Goal: Task Accomplishment & Management: Use online tool/utility

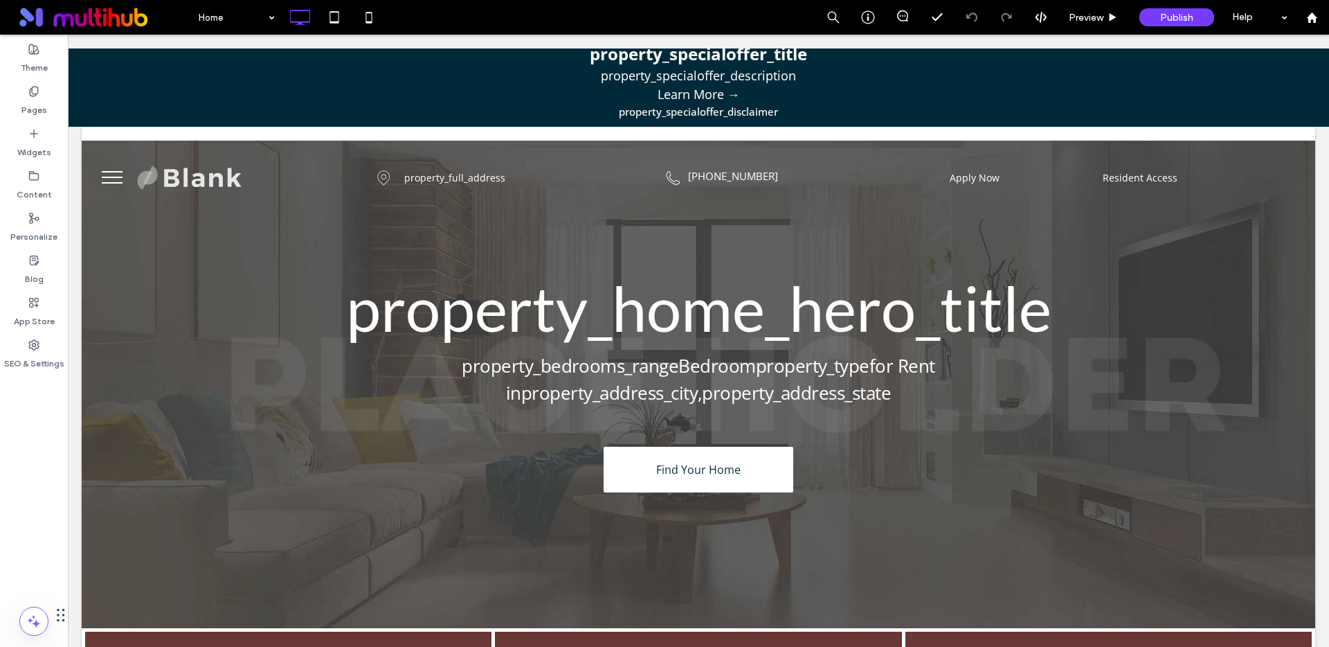
click at [112, 181] on button "menu" at bounding box center [112, 177] width 36 height 36
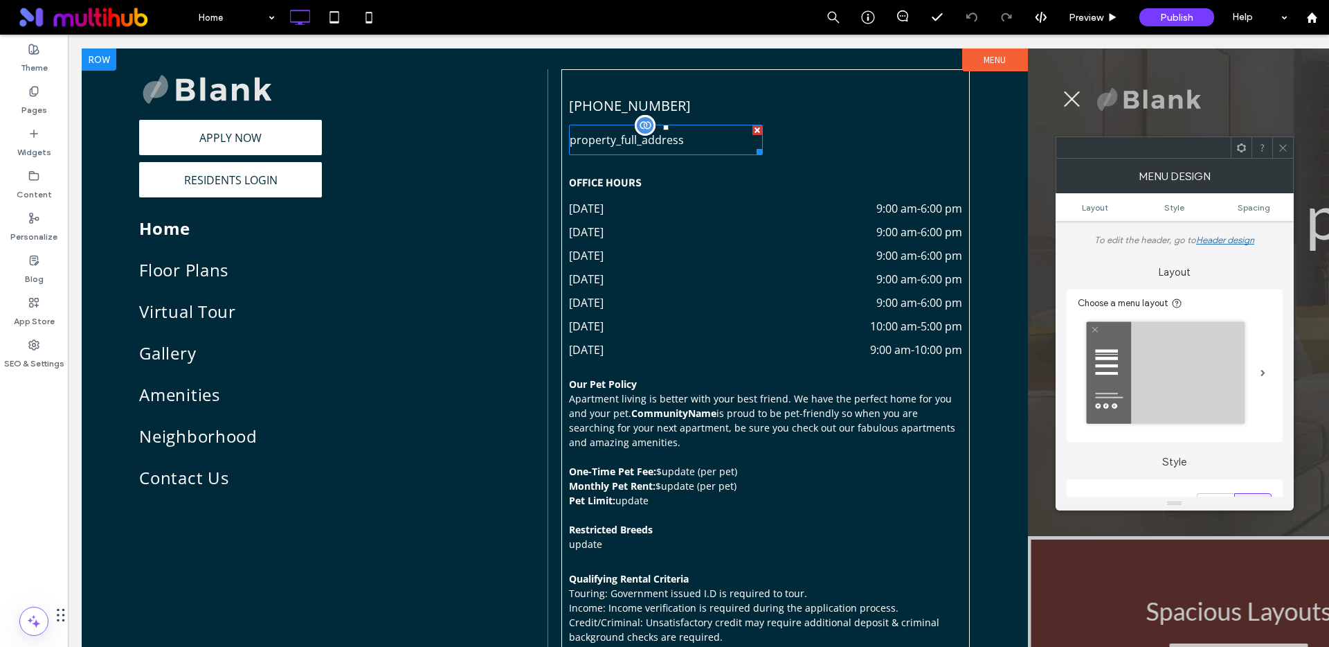
click at [669, 137] on span "property_full_address" at bounding box center [627, 139] width 114 height 15
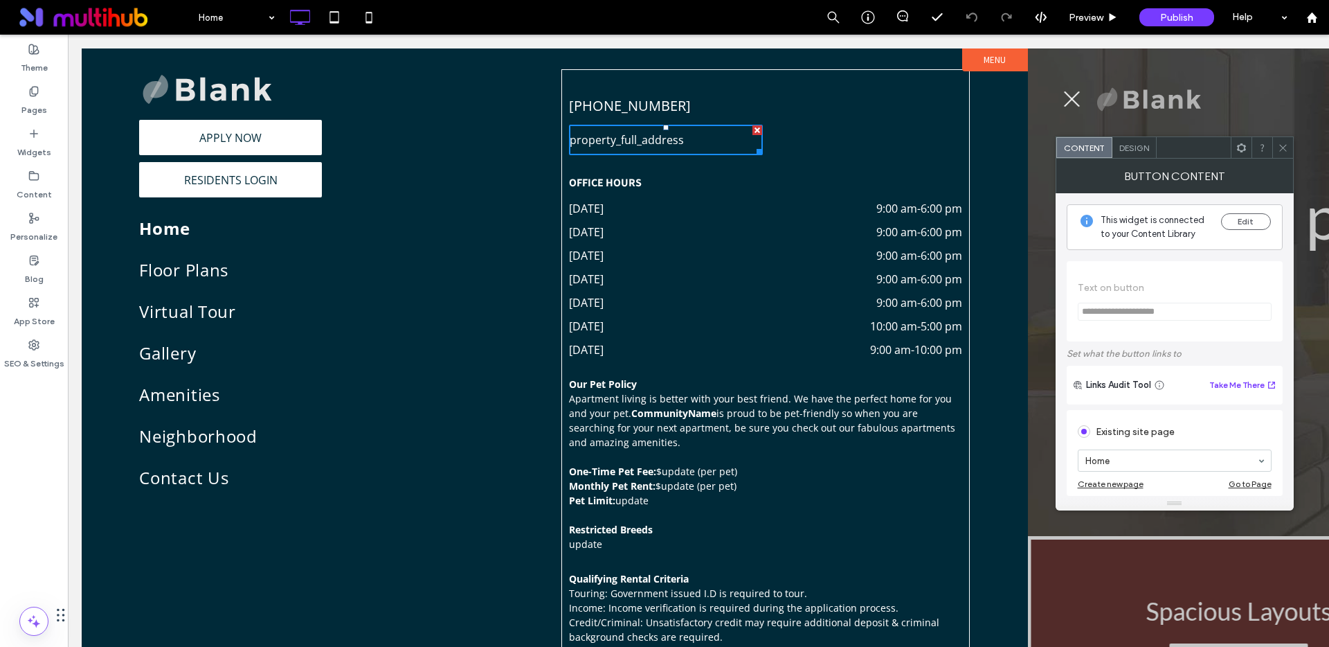
click at [1245, 212] on div "This widget is connected to your Content Library Edit" at bounding box center [1175, 227] width 216 height 46
click at [1245, 217] on button "Edit" at bounding box center [1246, 221] width 50 height 17
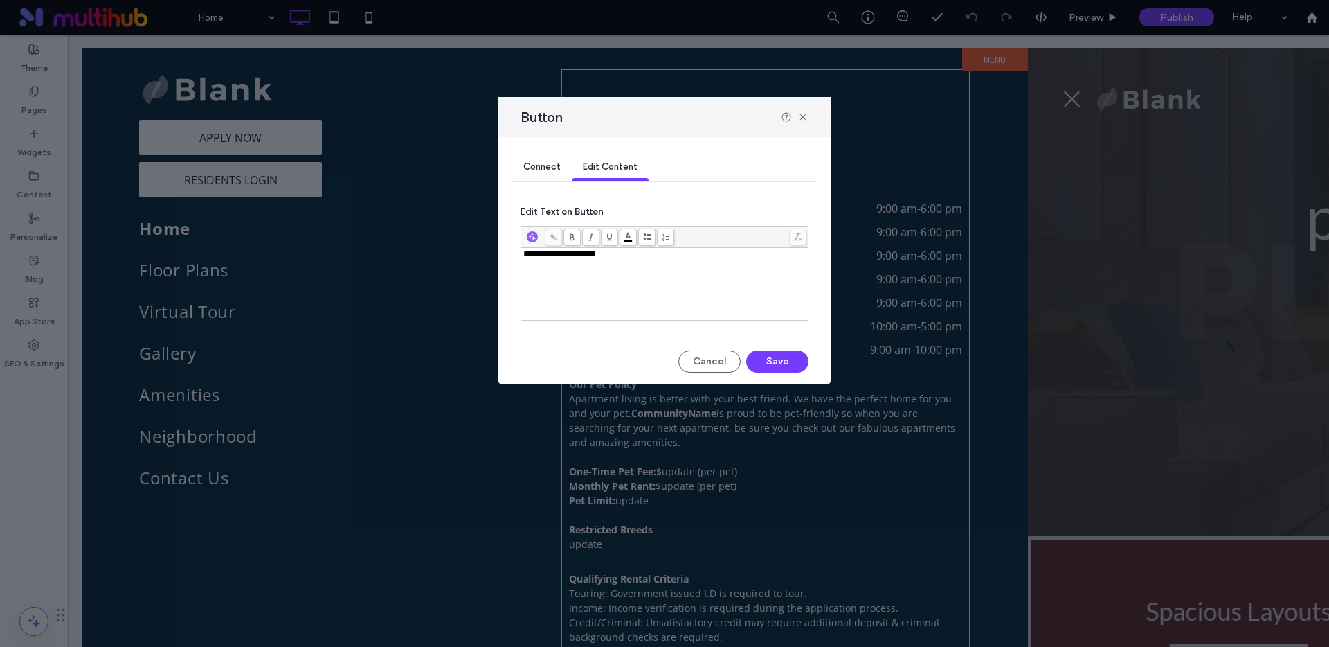
click at [522, 168] on div "Connect" at bounding box center [542, 168] width 60 height 28
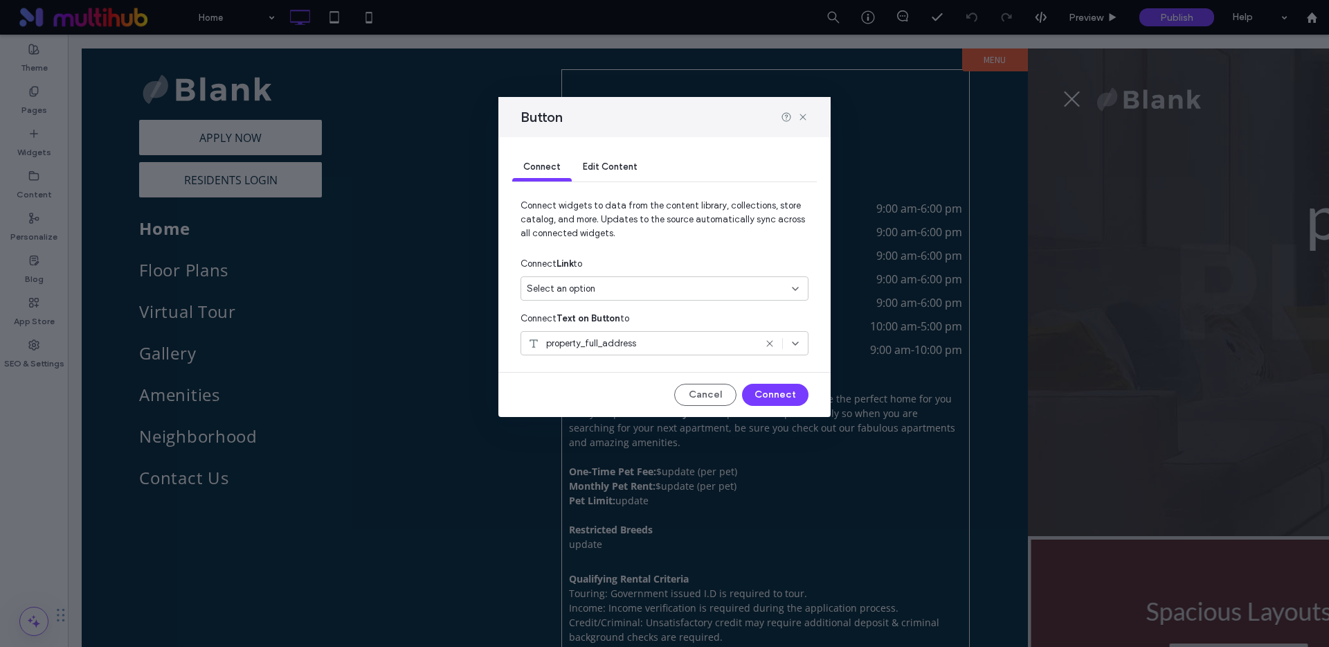
click at [598, 169] on span "Edit Content" at bounding box center [610, 166] width 55 height 10
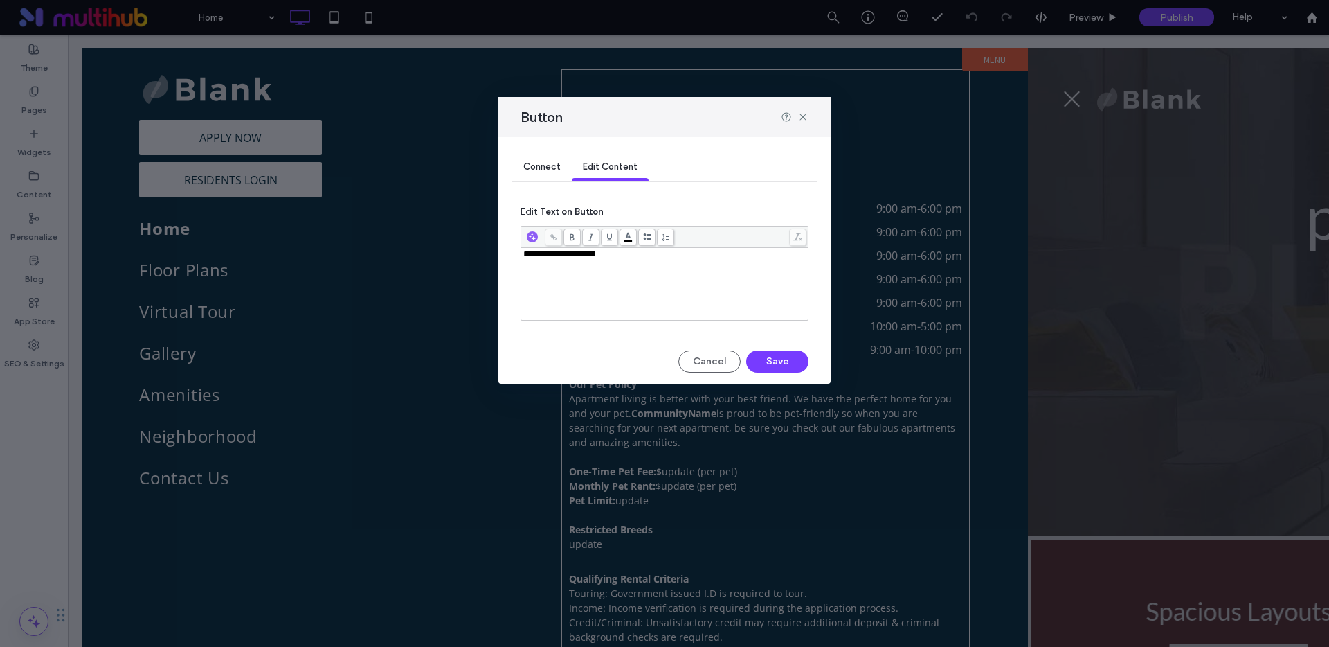
click at [639, 256] on div "**********" at bounding box center [664, 254] width 283 height 10
click at [638, 255] on div "**********" at bounding box center [664, 254] width 283 height 10
click at [768, 361] on button "Save" at bounding box center [777, 361] width 62 height 22
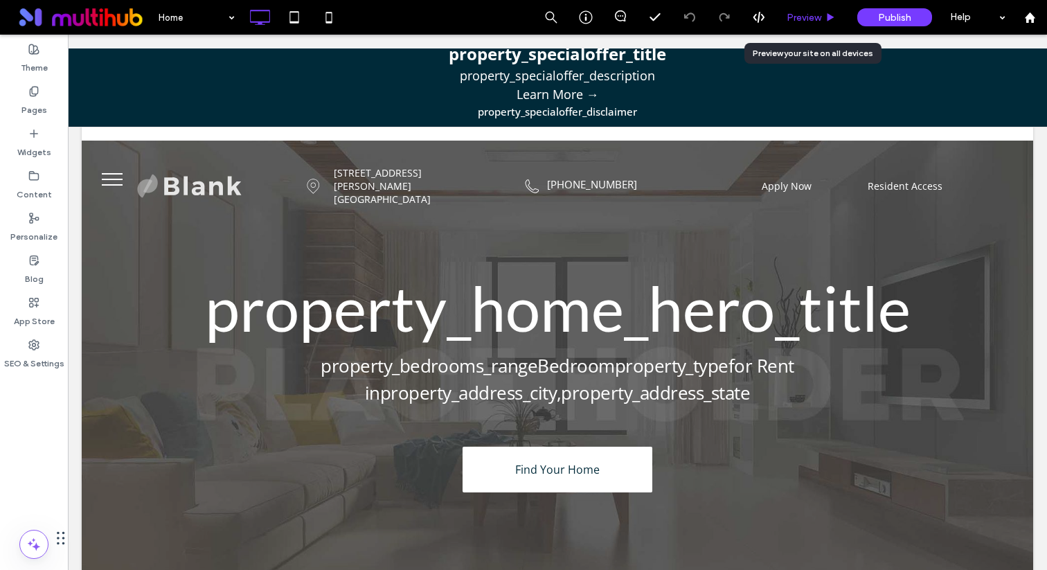
click at [811, 15] on span "Preview" at bounding box center [803, 18] width 35 height 12
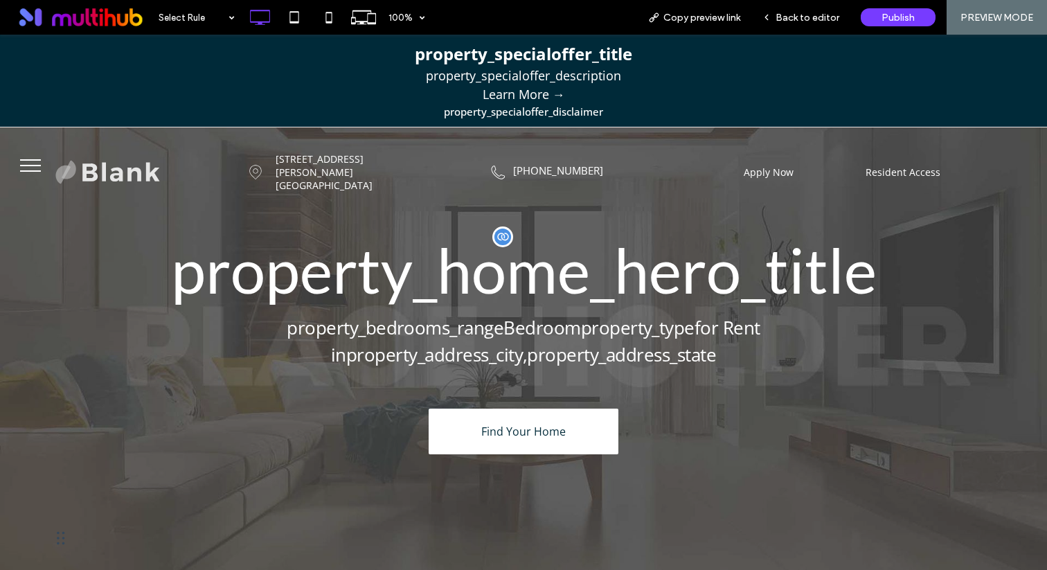
scroll to position [8, 0]
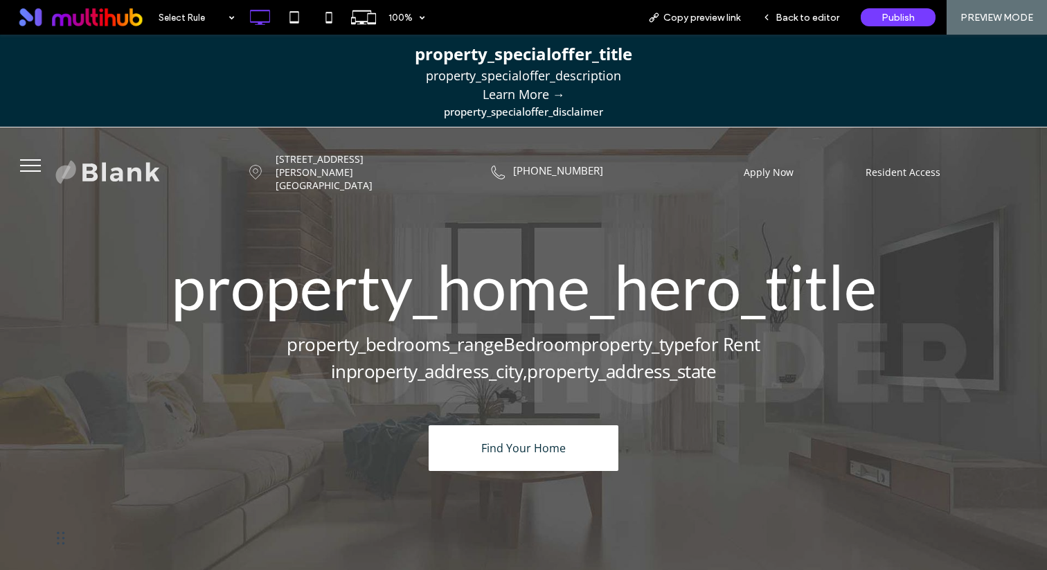
click at [26, 163] on button "menu" at bounding box center [30, 165] width 36 height 36
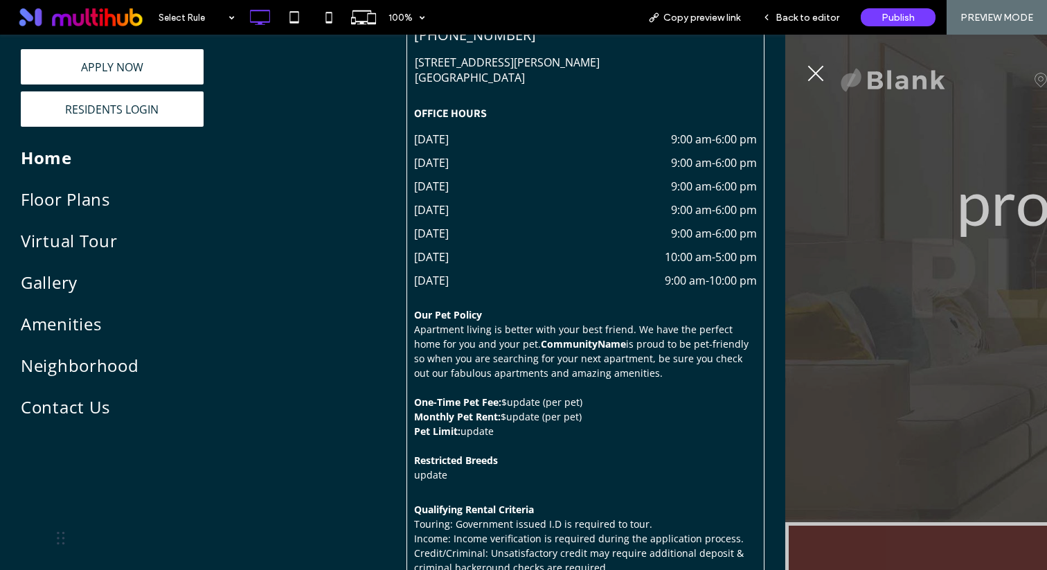
scroll to position [0, 0]
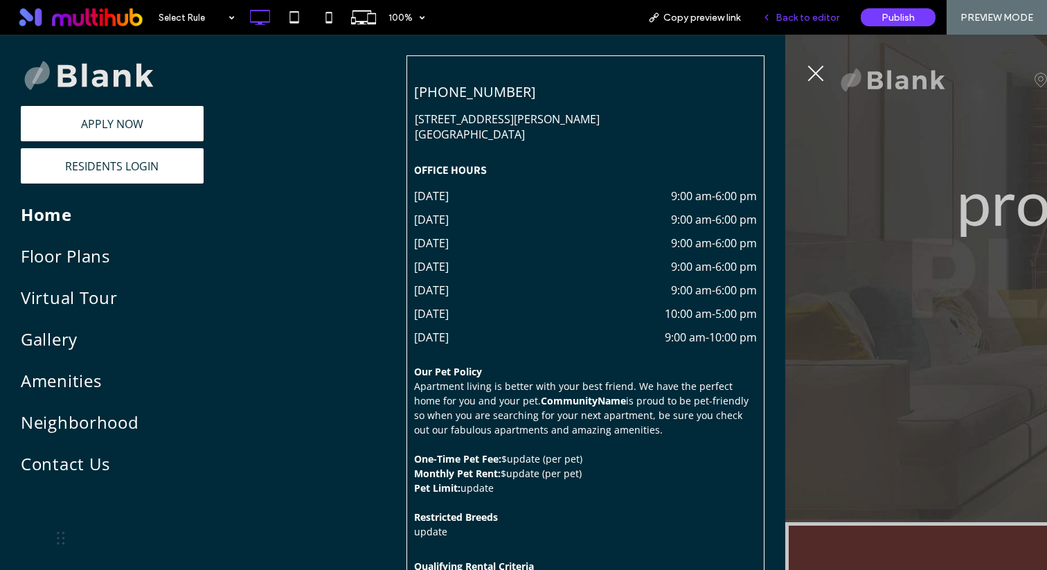
click at [819, 12] on span "Back to editor" at bounding box center [807, 18] width 64 height 12
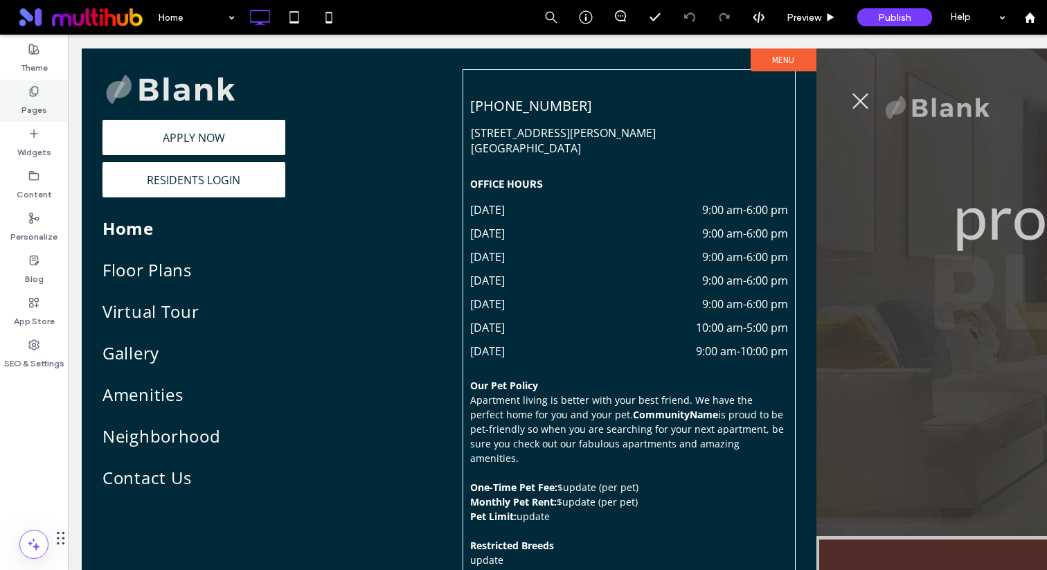
click at [39, 97] on label "Pages" at bounding box center [34, 106] width 26 height 19
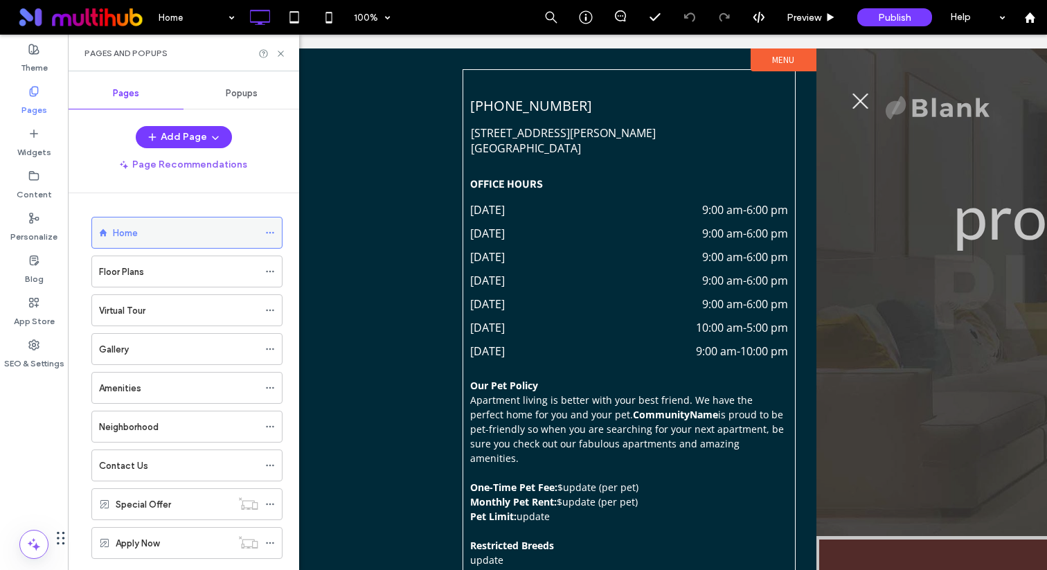
click at [143, 241] on div "Home" at bounding box center [185, 232] width 145 height 30
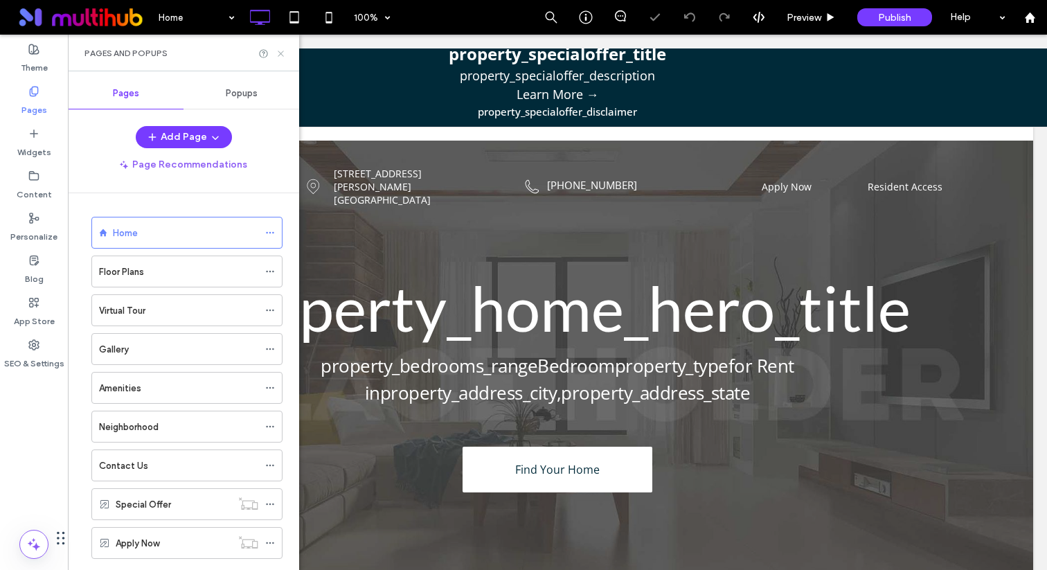
click at [280, 56] on icon at bounding box center [281, 53] width 10 height 10
